Goal: Navigation & Orientation: Find specific page/section

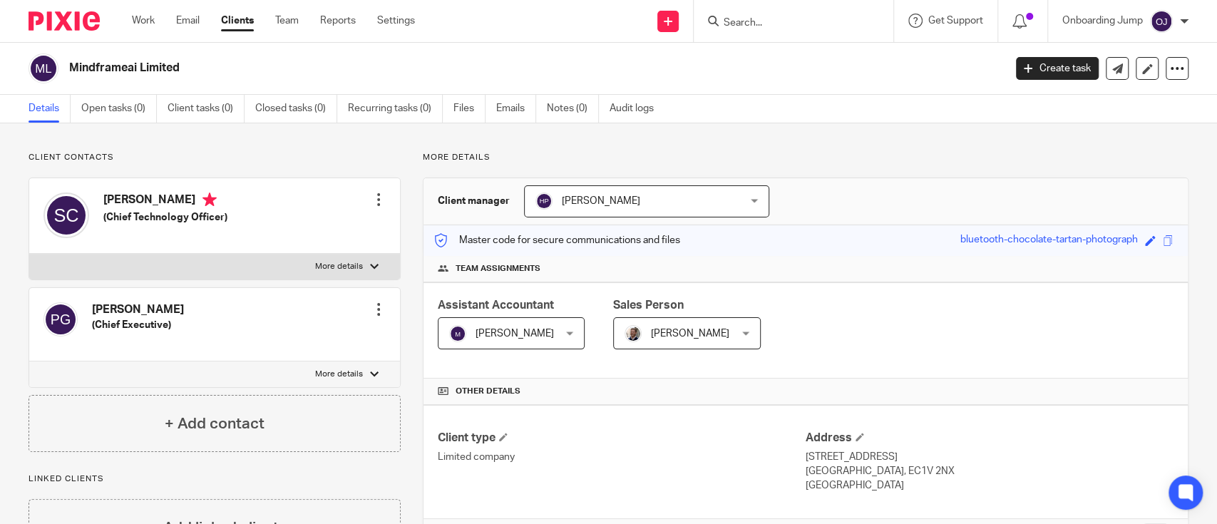
scroll to position [38, 0]
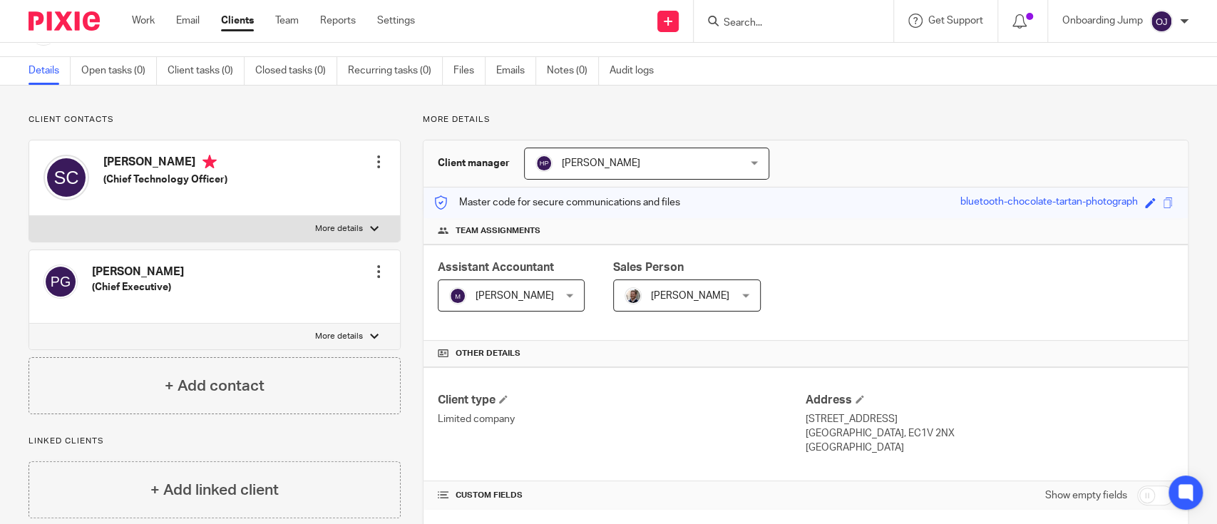
click at [228, 23] on link "Clients" at bounding box center [237, 21] width 33 height 14
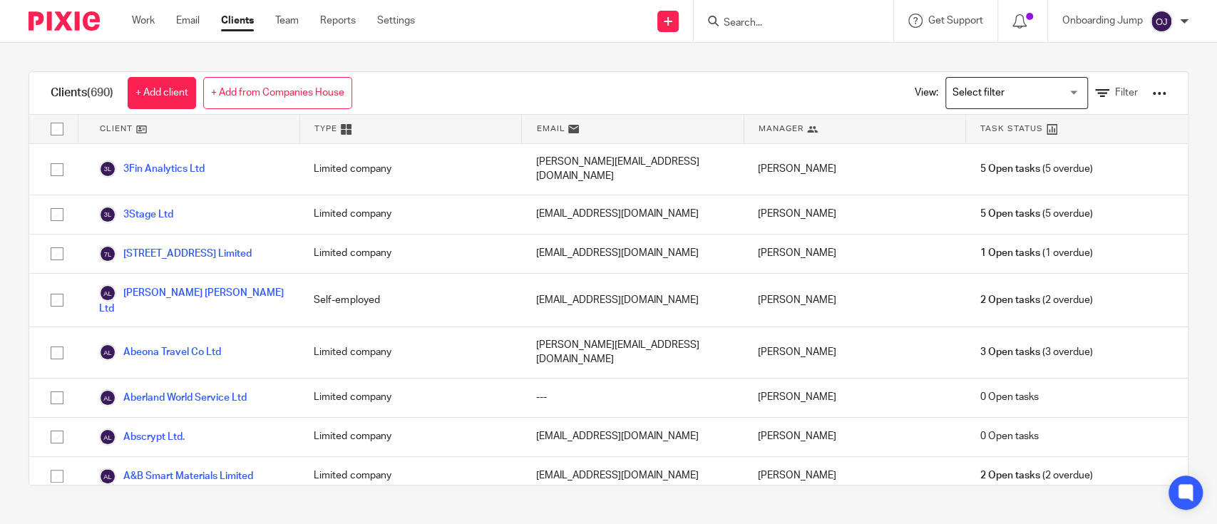
scroll to position [222, 0]
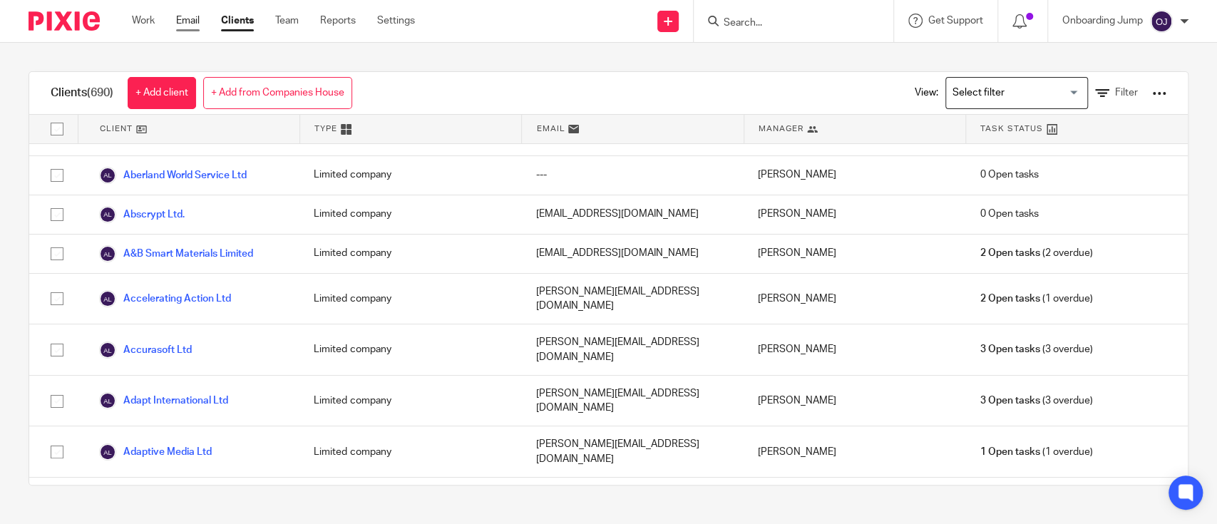
click at [179, 20] on link "Email" at bounding box center [188, 21] width 24 height 14
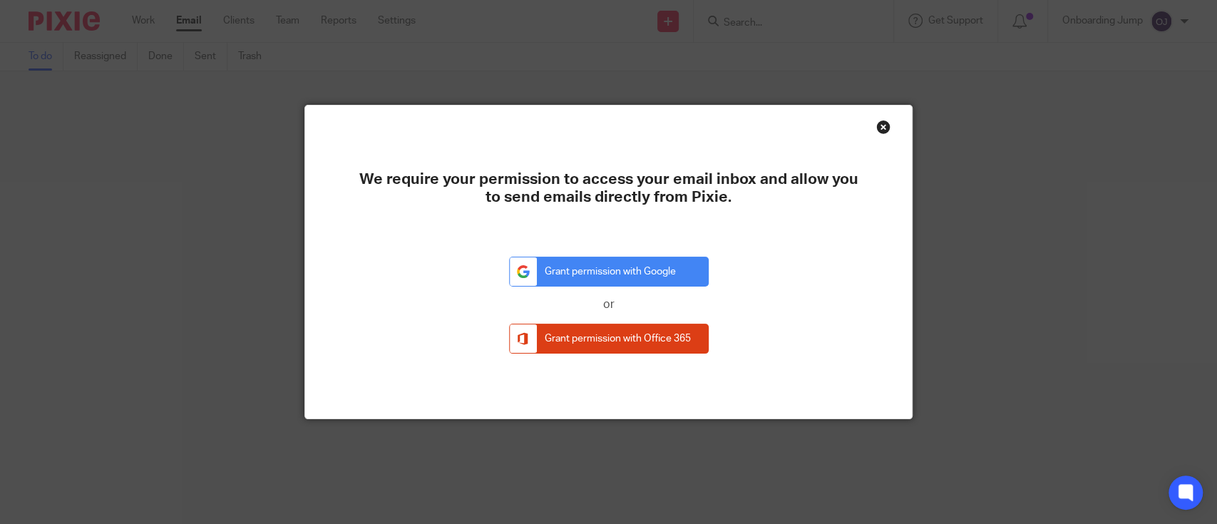
click at [878, 123] on div "Close this dialog window" at bounding box center [883, 127] width 14 height 14
